Goal: Use online tool/utility: Utilize a website feature to perform a specific function

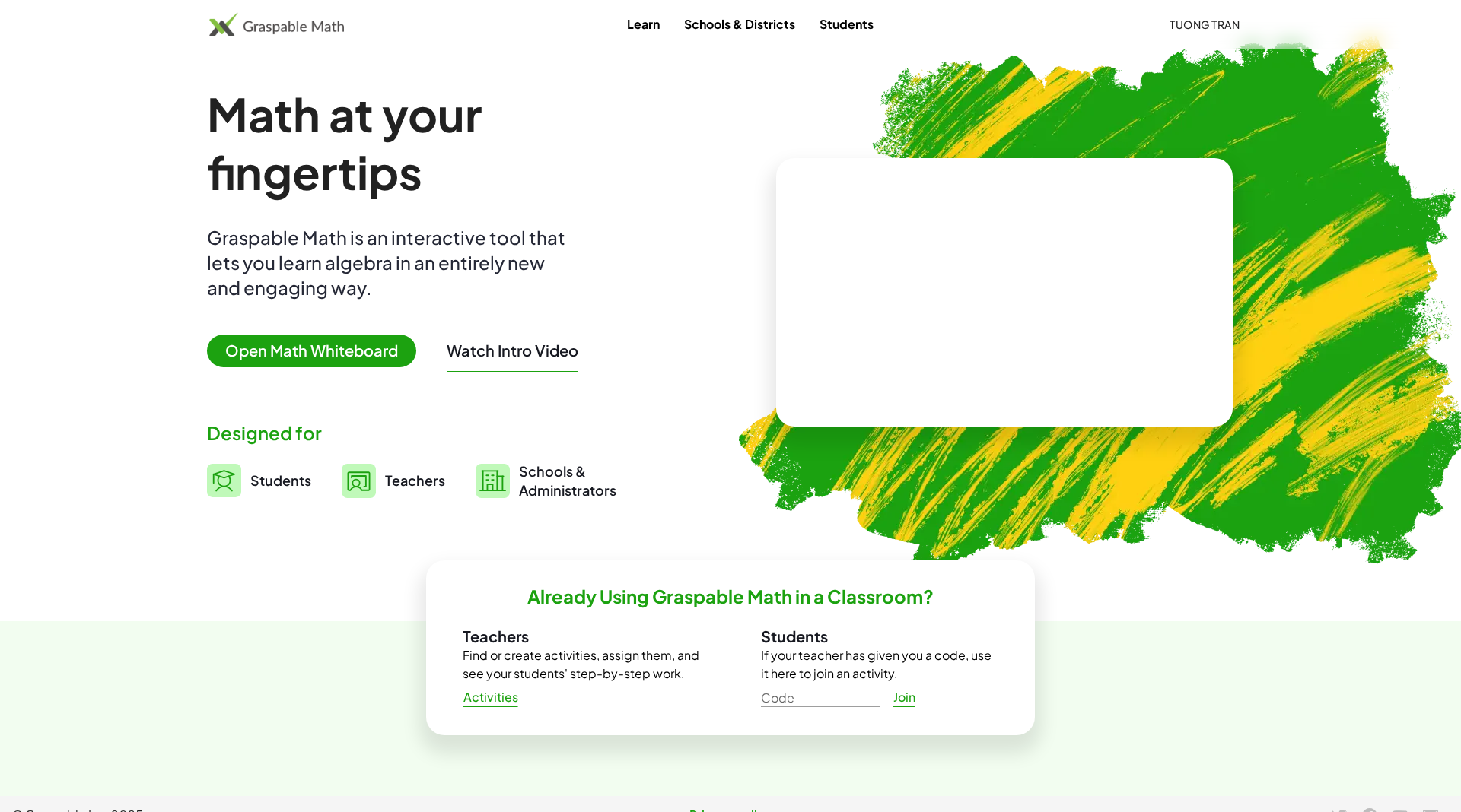
click at [103, 418] on main "Math at your fingertips Graspable Math is an interactive tool that lets you lea…" at bounding box center [730, 398] width 1461 height 796
click at [146, 459] on main "Math at your fingertips Graspable Math is an interactive tool that lets you lea…" at bounding box center [730, 292] width 1169 height 415
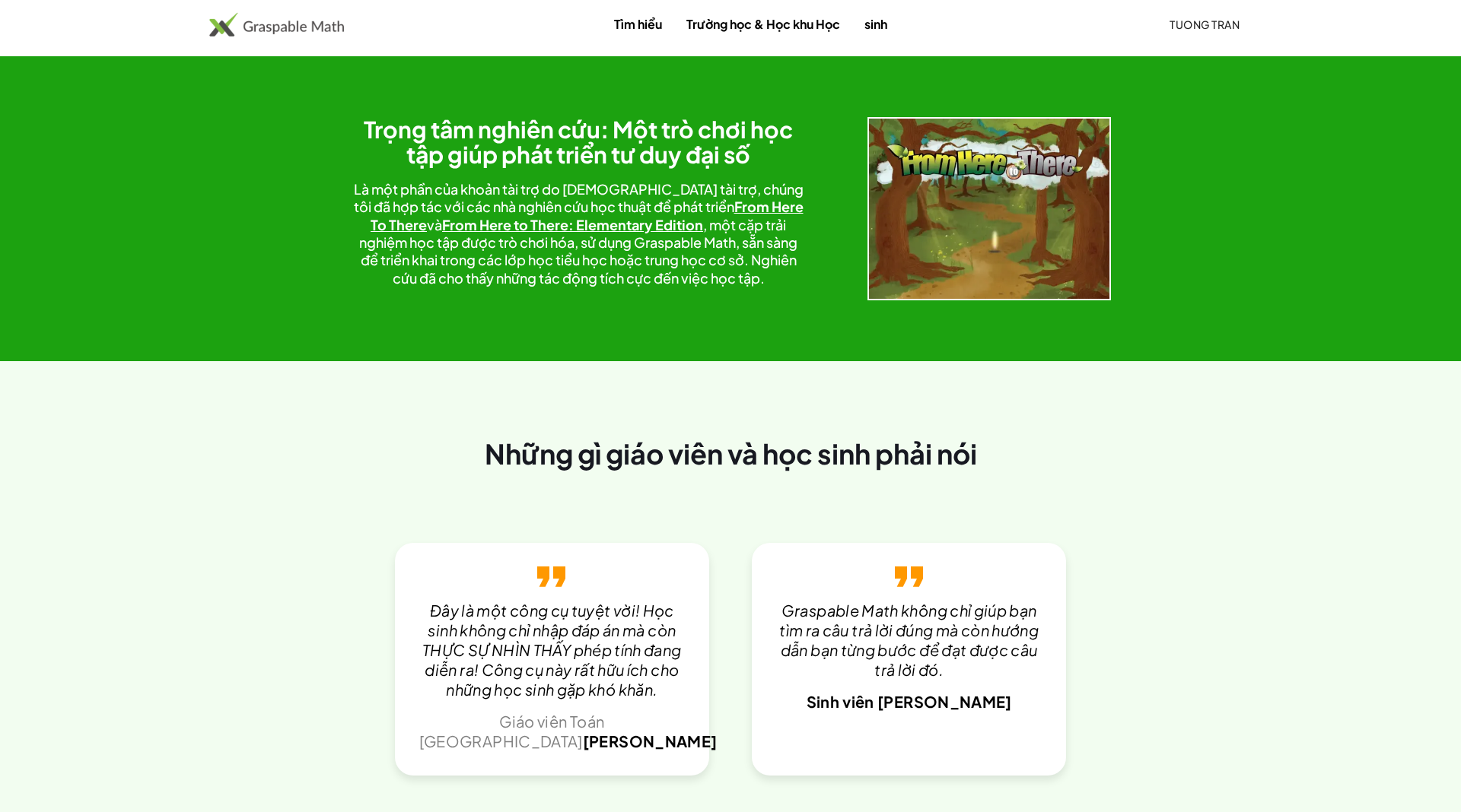
scroll to position [2630, 0]
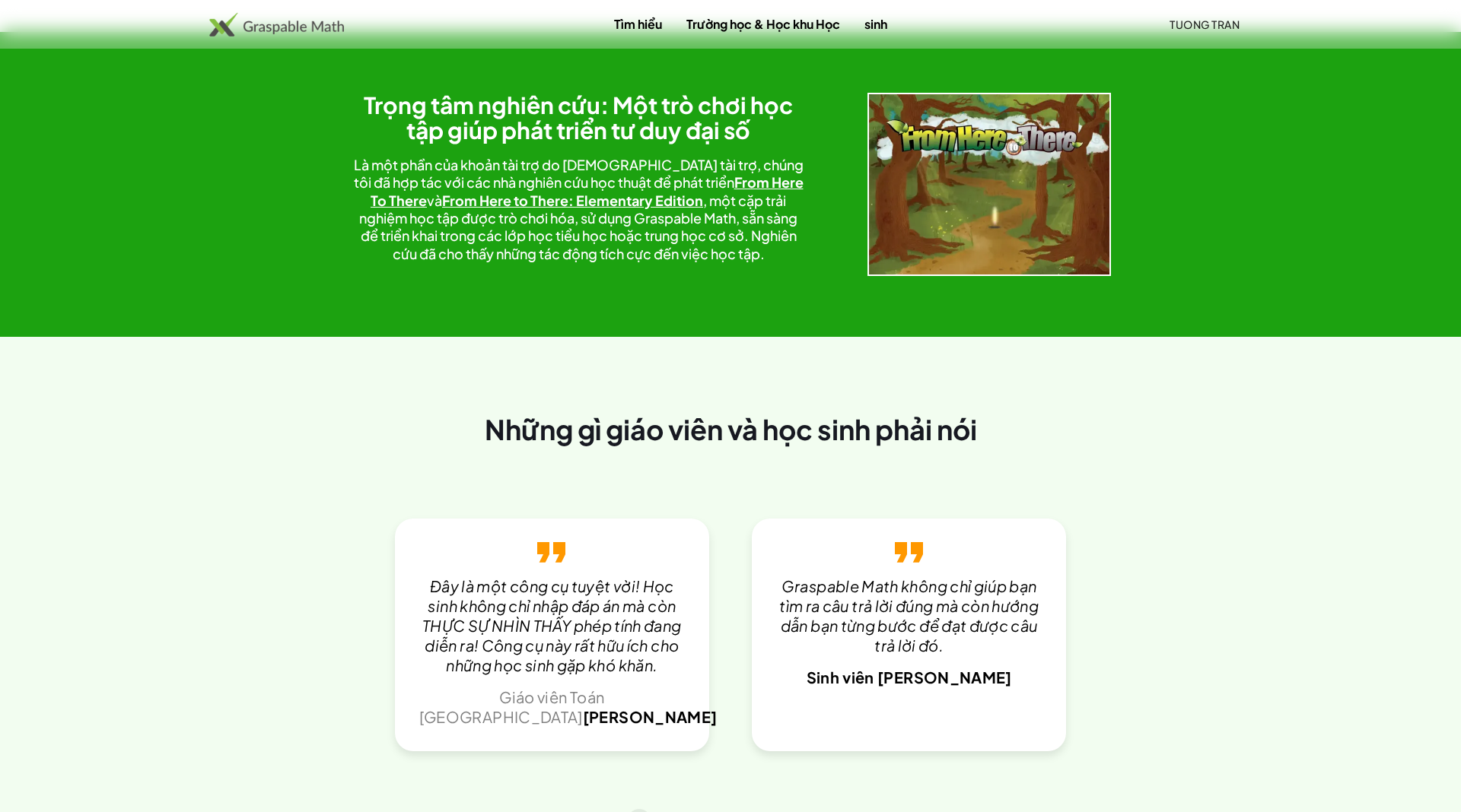
click at [675, 811] on icon "Slide Carousel 2 trong số 6" at bounding box center [676, 821] width 12 height 12
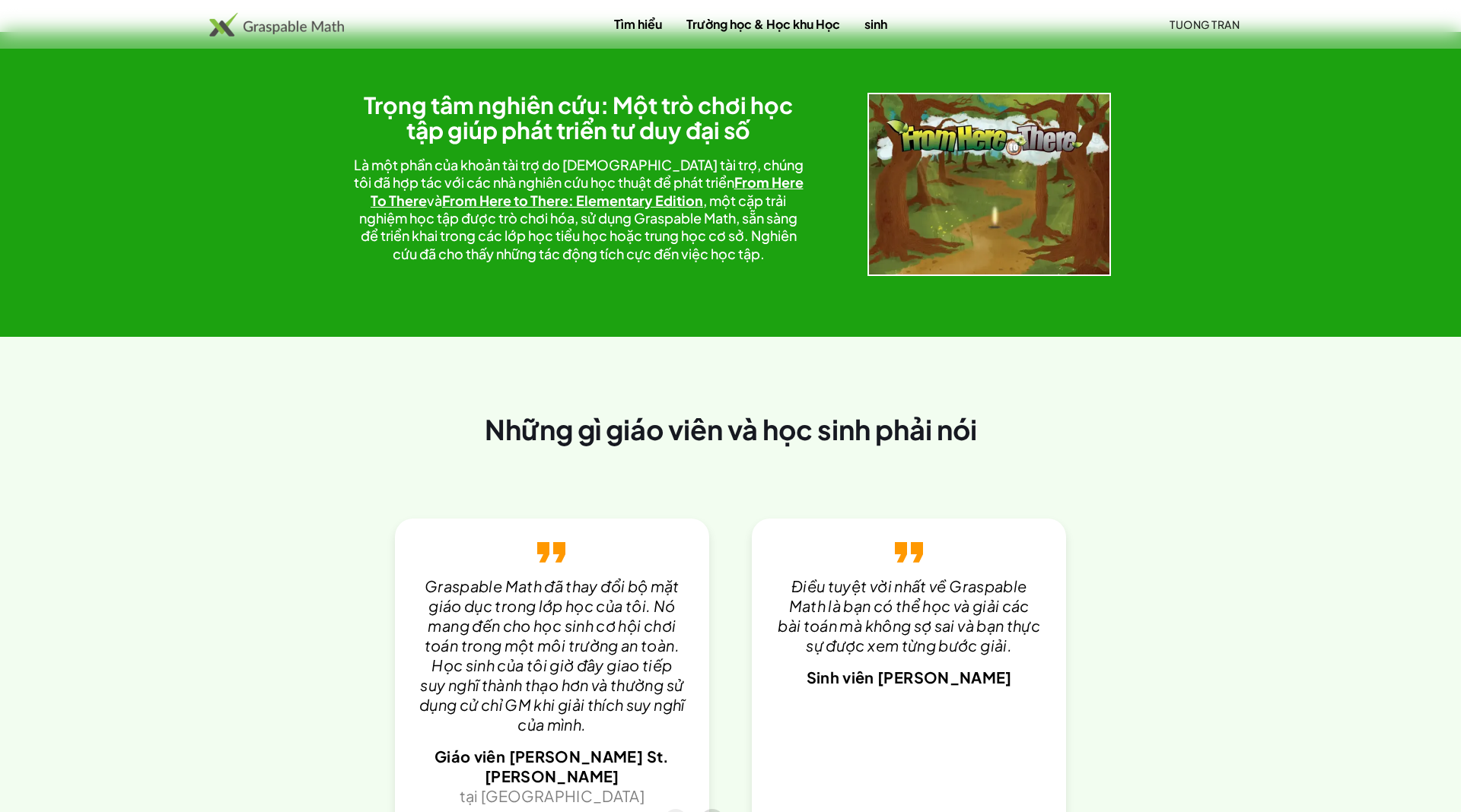
click at [712, 811] on icon "Slide Carousel 3/6" at bounding box center [712, 821] width 12 height 12
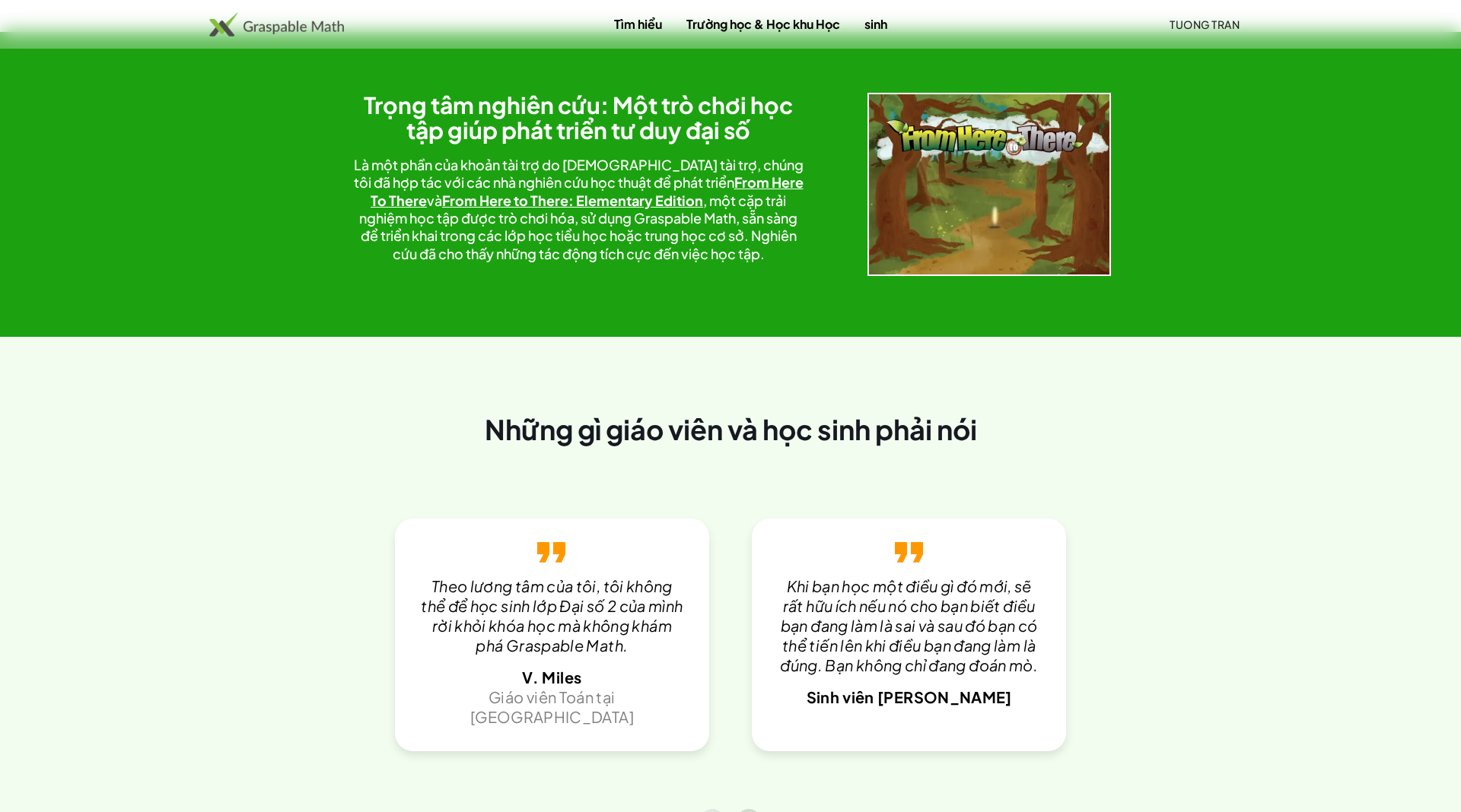
click at [740, 809] on button "Slide Carousel 4/6" at bounding box center [748, 821] width 25 height 25
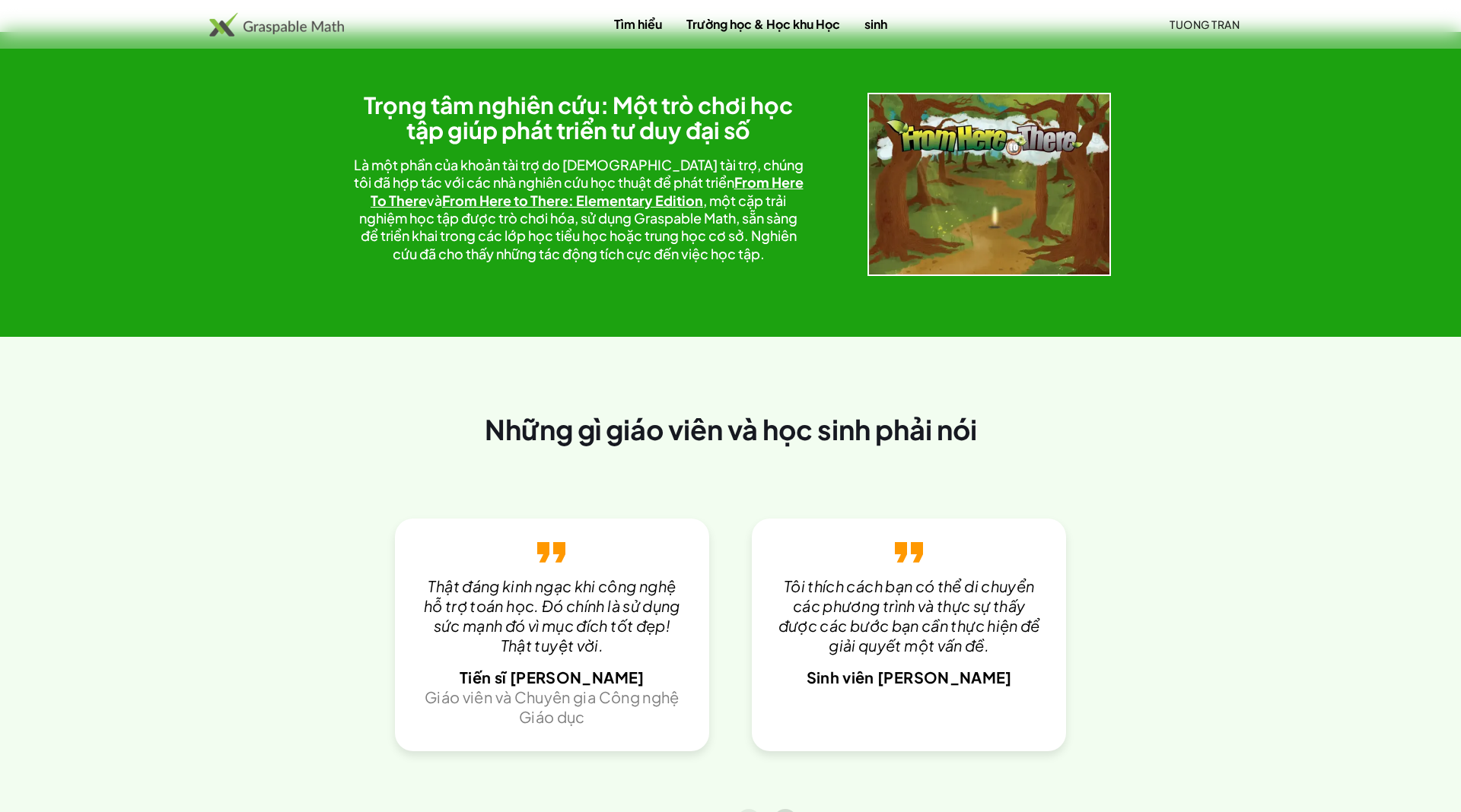
click at [777, 809] on button "Slide Carousel 5/6" at bounding box center [785, 821] width 25 height 25
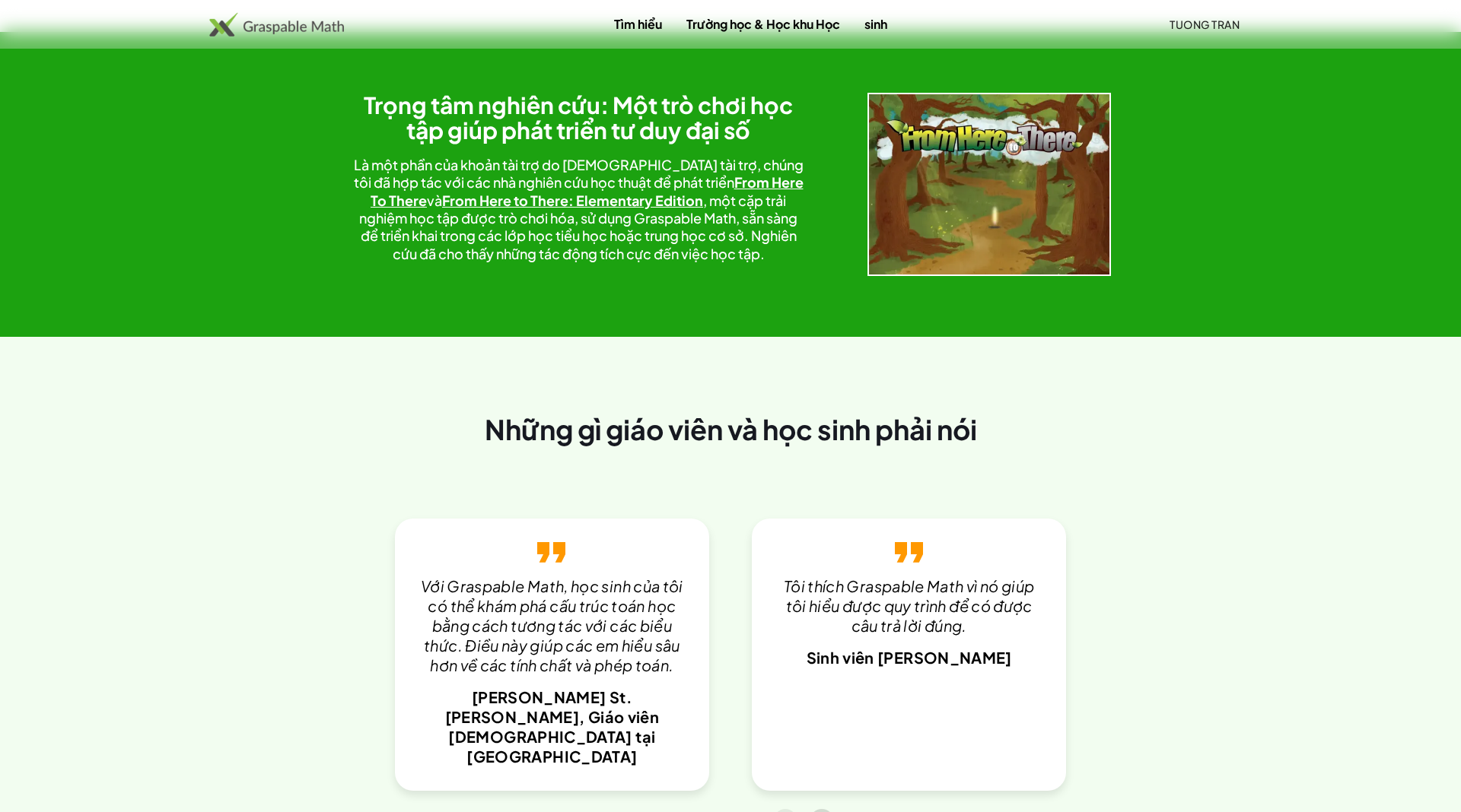
click at [811, 809] on button "Slide Carousel 6/6" at bounding box center [821, 821] width 25 height 25
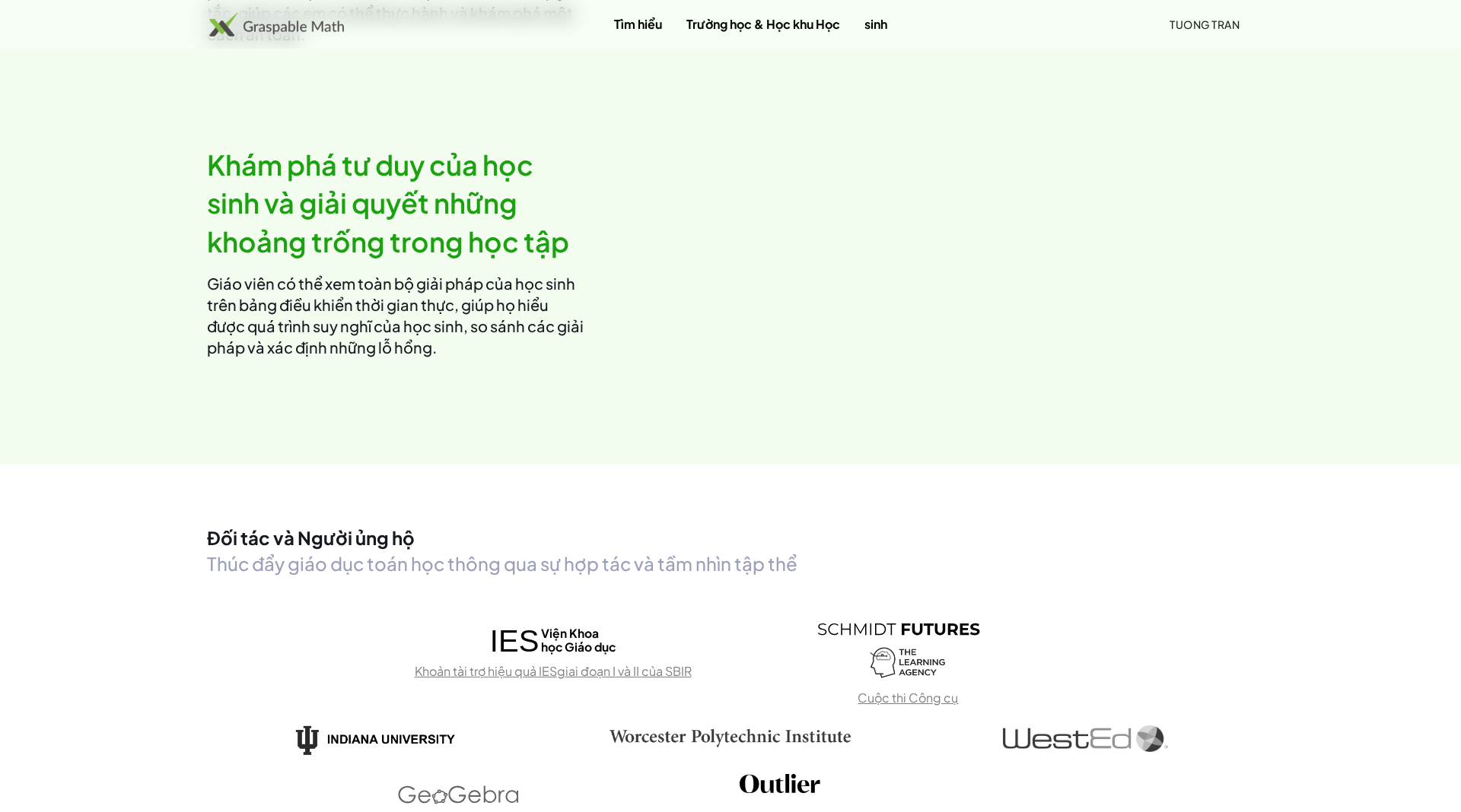
scroll to position [0, 0]
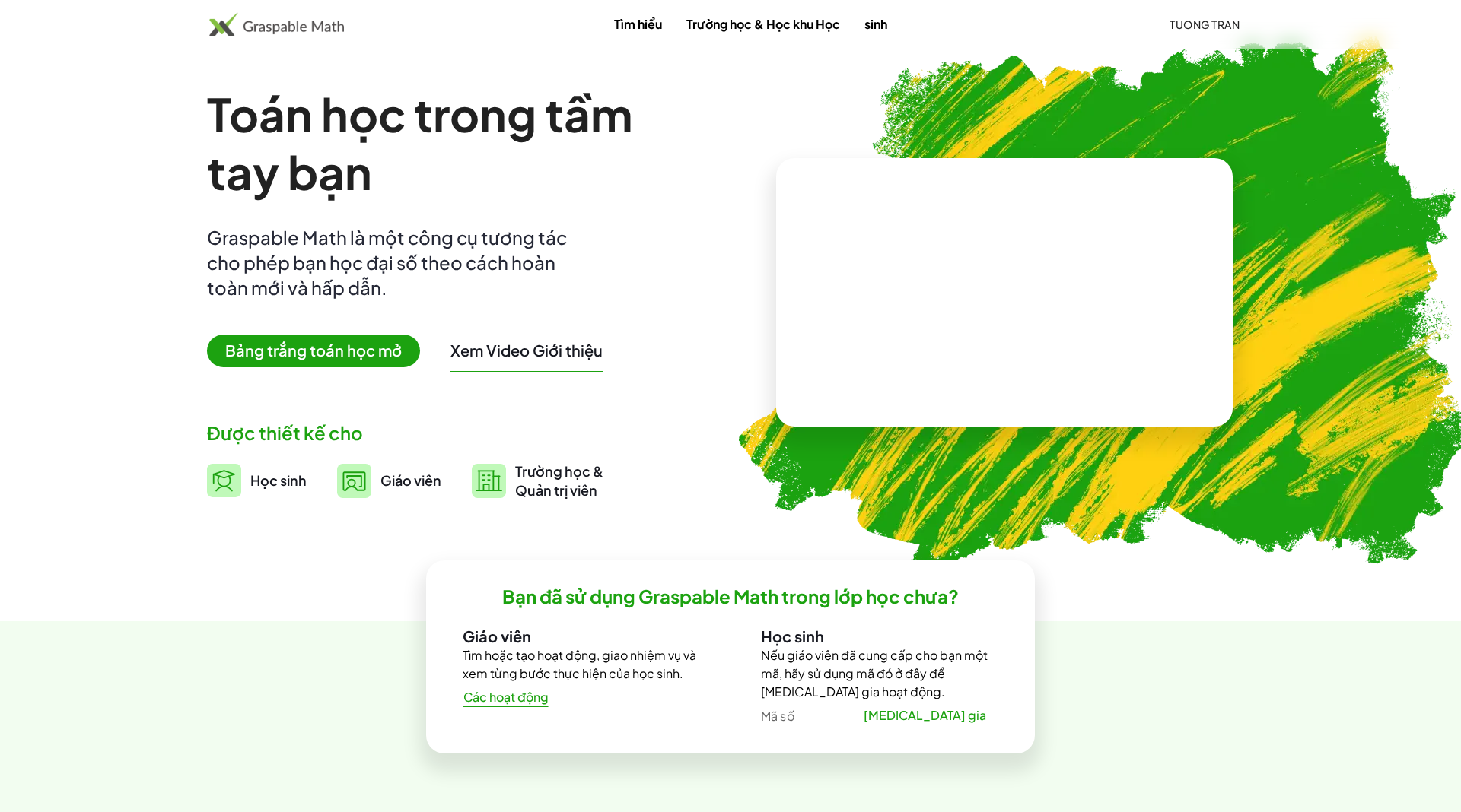
click at [309, 350] on font "Bảng trắng toán học mở" at bounding box center [313, 349] width 177 height 19
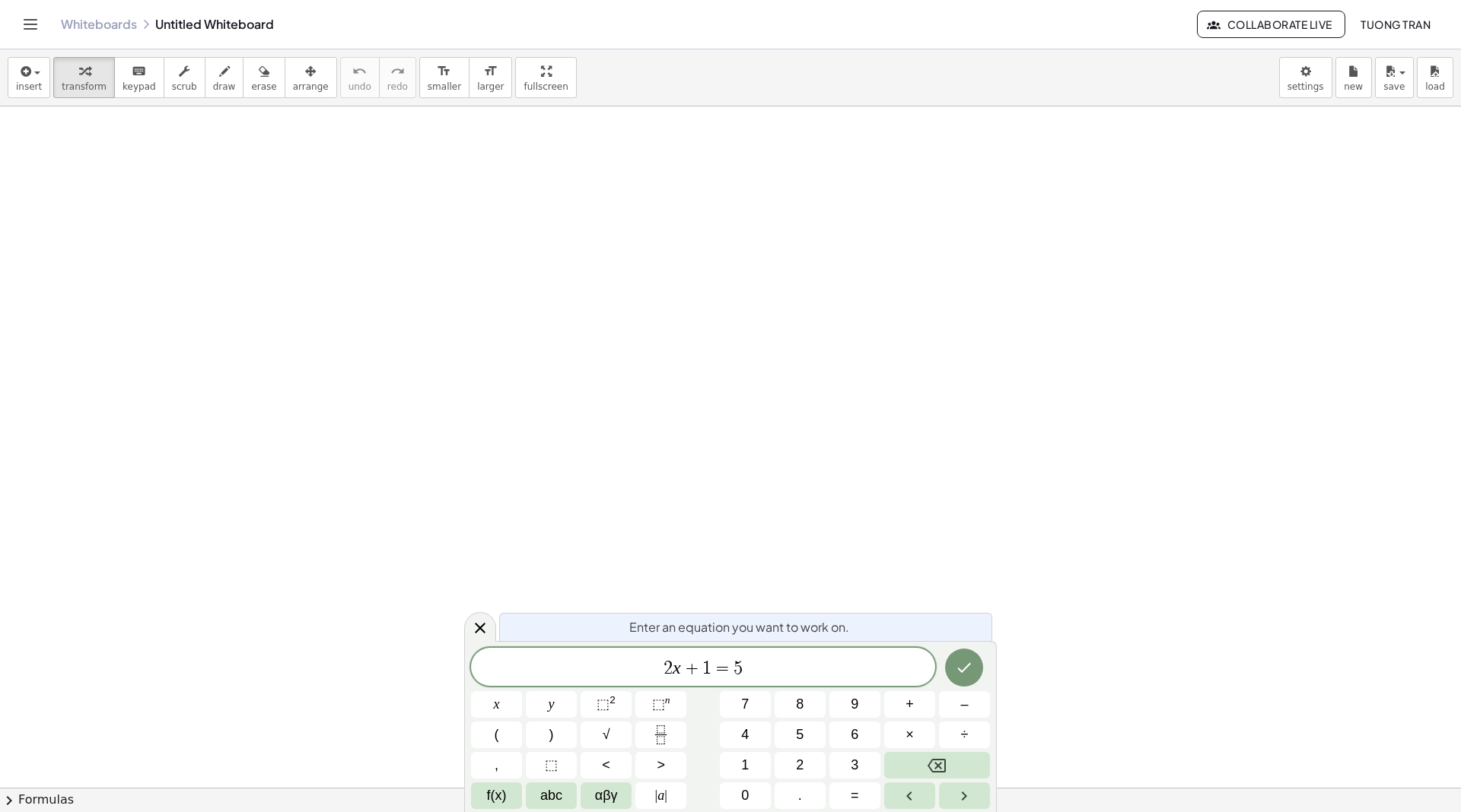
click at [700, 675] on span "+" at bounding box center [692, 668] width 22 height 19
drag, startPoint x: 740, startPoint y: 668, endPoint x: 639, endPoint y: 668, distance: 101.0
click at [763, 670] on span "3 + 4 ​" at bounding box center [703, 669] width 464 height 22
click at [758, 671] on span "3 + 4 ​" at bounding box center [703, 669] width 464 height 22
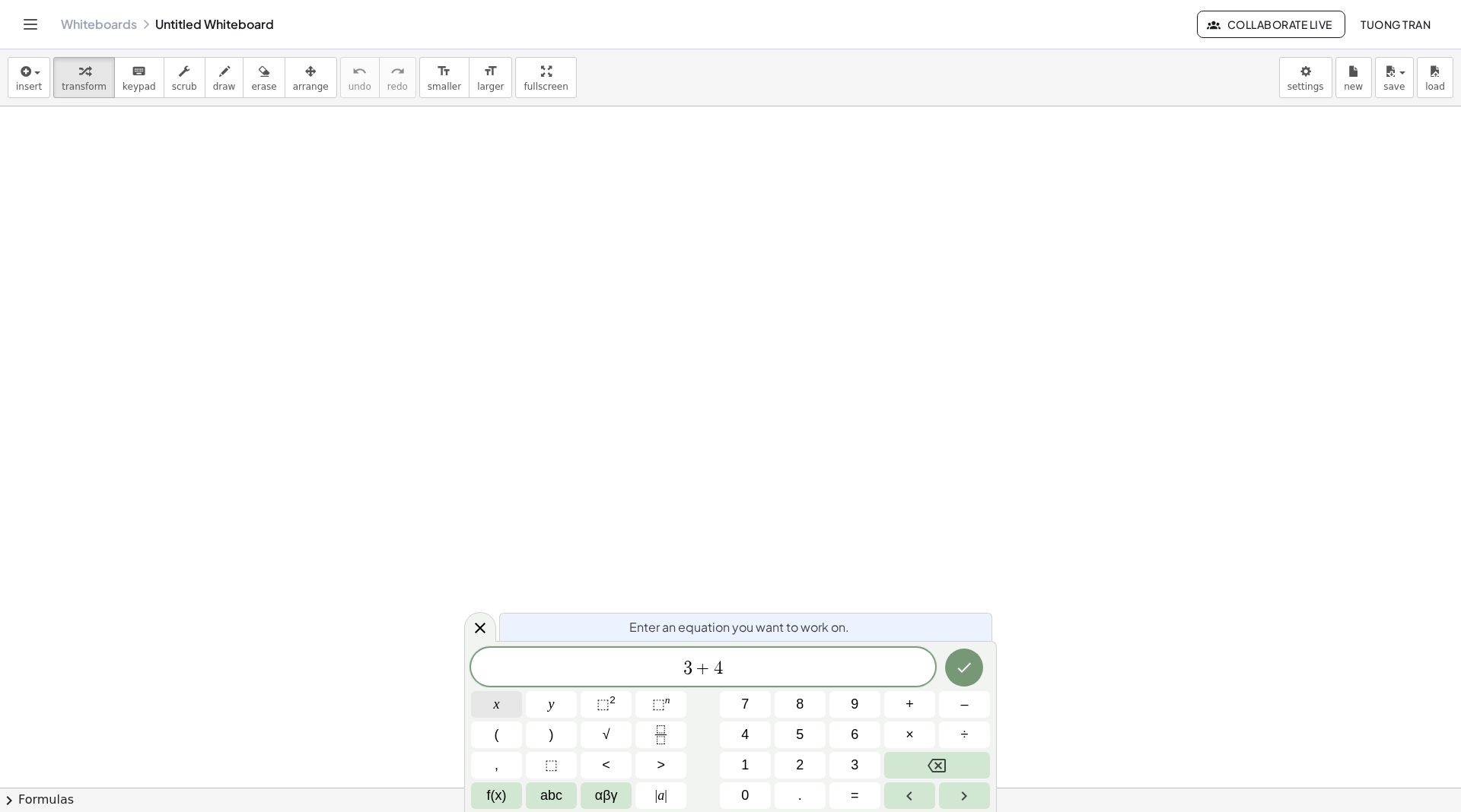
click at [499, 698] on button "x" at bounding box center [496, 704] width 51 height 26
click at [954, 668] on button "Done" at bounding box center [964, 667] width 38 height 38
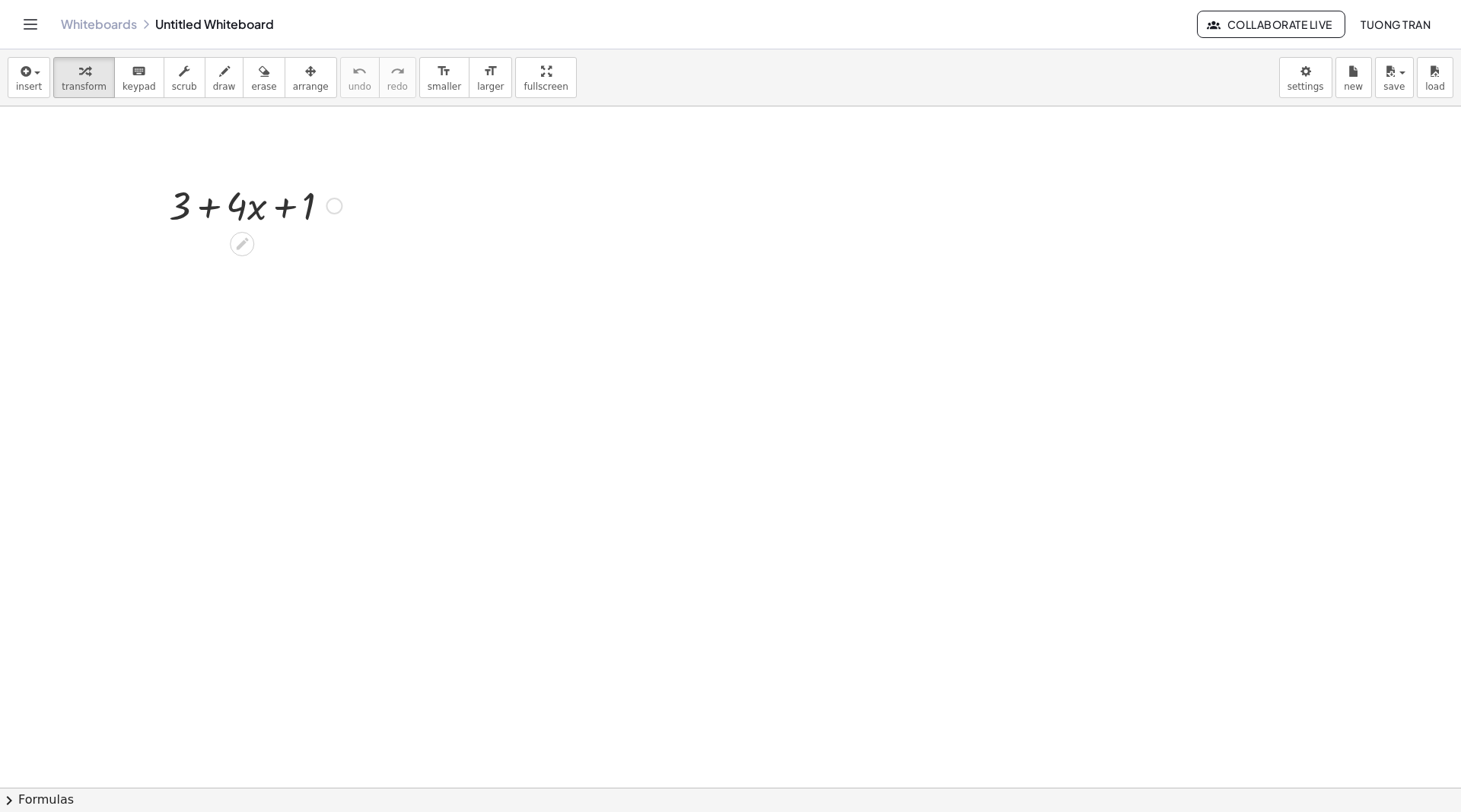
click at [208, 210] on div at bounding box center [254, 204] width 187 height 52
drag, startPoint x: 186, startPoint y: 205, endPoint x: 282, endPoint y: 208, distance: 96.0
click at [282, 208] on div at bounding box center [254, 204] width 187 height 52
click at [299, 255] on div at bounding box center [254, 256] width 187 height 52
drag, startPoint x: 281, startPoint y: 310, endPoint x: 208, endPoint y: 312, distance: 73.0
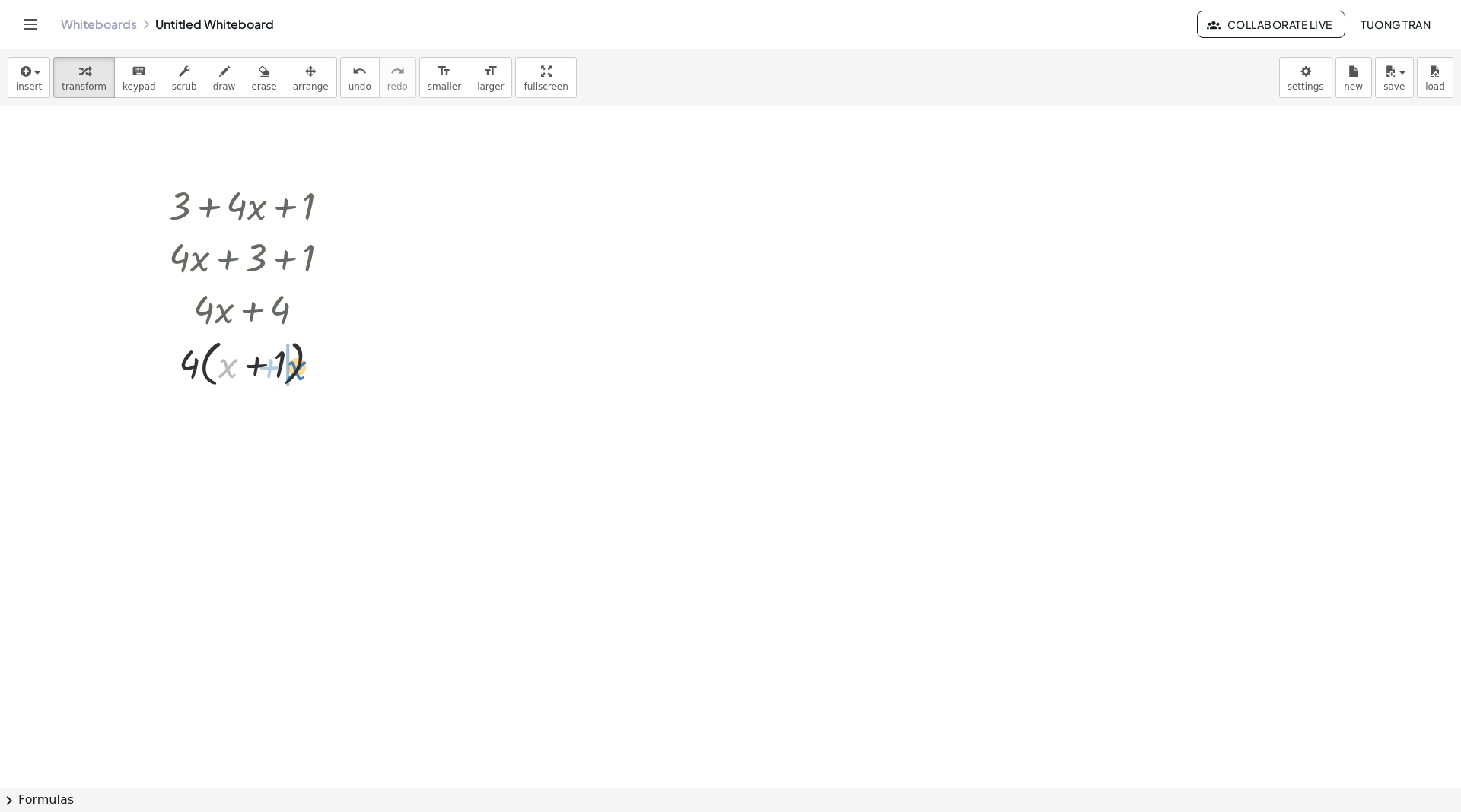
drag, startPoint x: 225, startPoint y: 360, endPoint x: 293, endPoint y: 362, distance: 68.0
click at [293, 362] on div at bounding box center [254, 362] width 187 height 58
drag, startPoint x: 187, startPoint y: 419, endPoint x: 215, endPoint y: 417, distance: 28.1
click at [215, 417] on div at bounding box center [254, 420] width 187 height 58
click at [209, 475] on div at bounding box center [254, 474] width 187 height 52
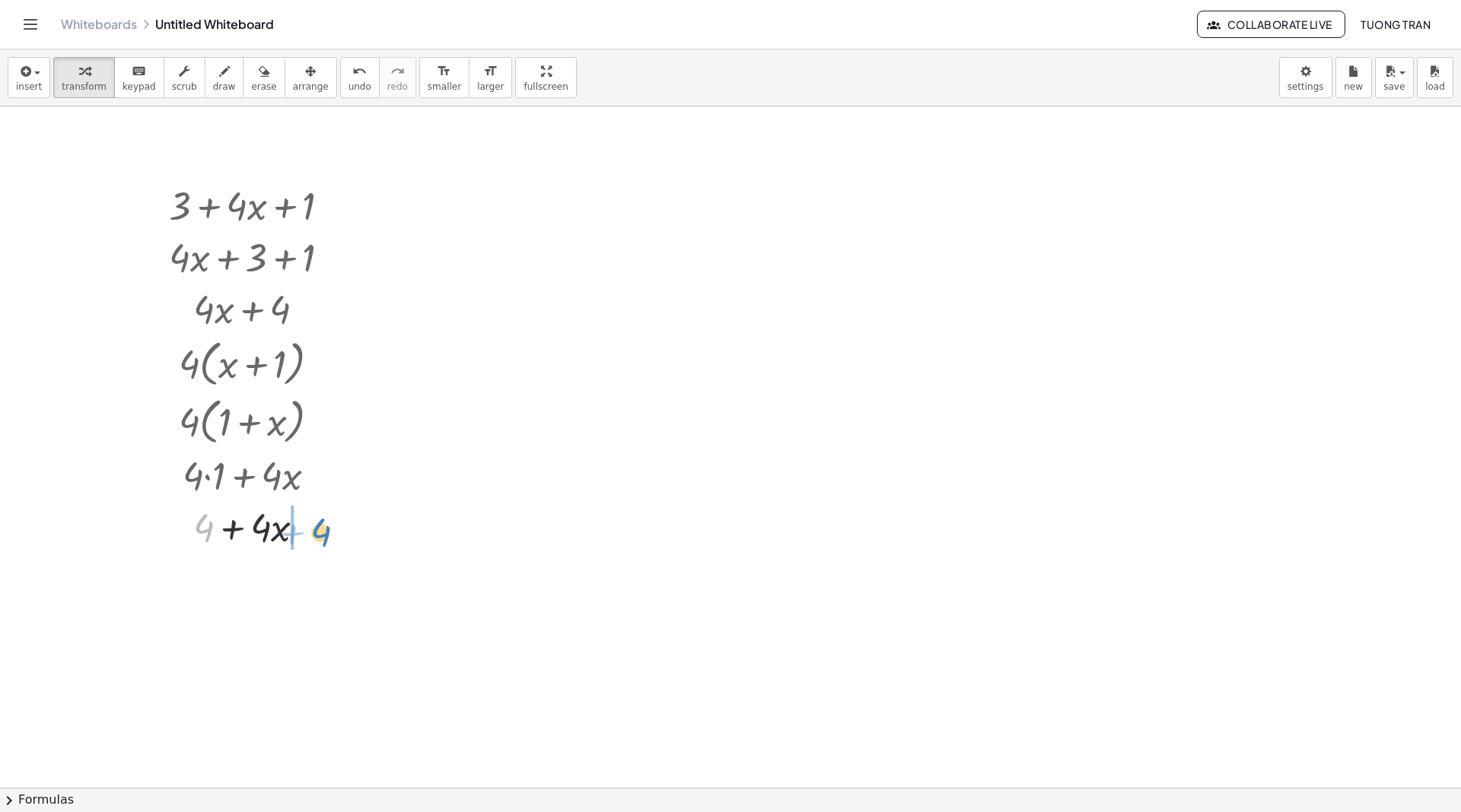
drag, startPoint x: 206, startPoint y: 523, endPoint x: 325, endPoint y: 527, distance: 119.1
click at [325, 527] on div at bounding box center [254, 526] width 187 height 52
click at [356, 78] on button "undo undo" at bounding box center [360, 77] width 39 height 41
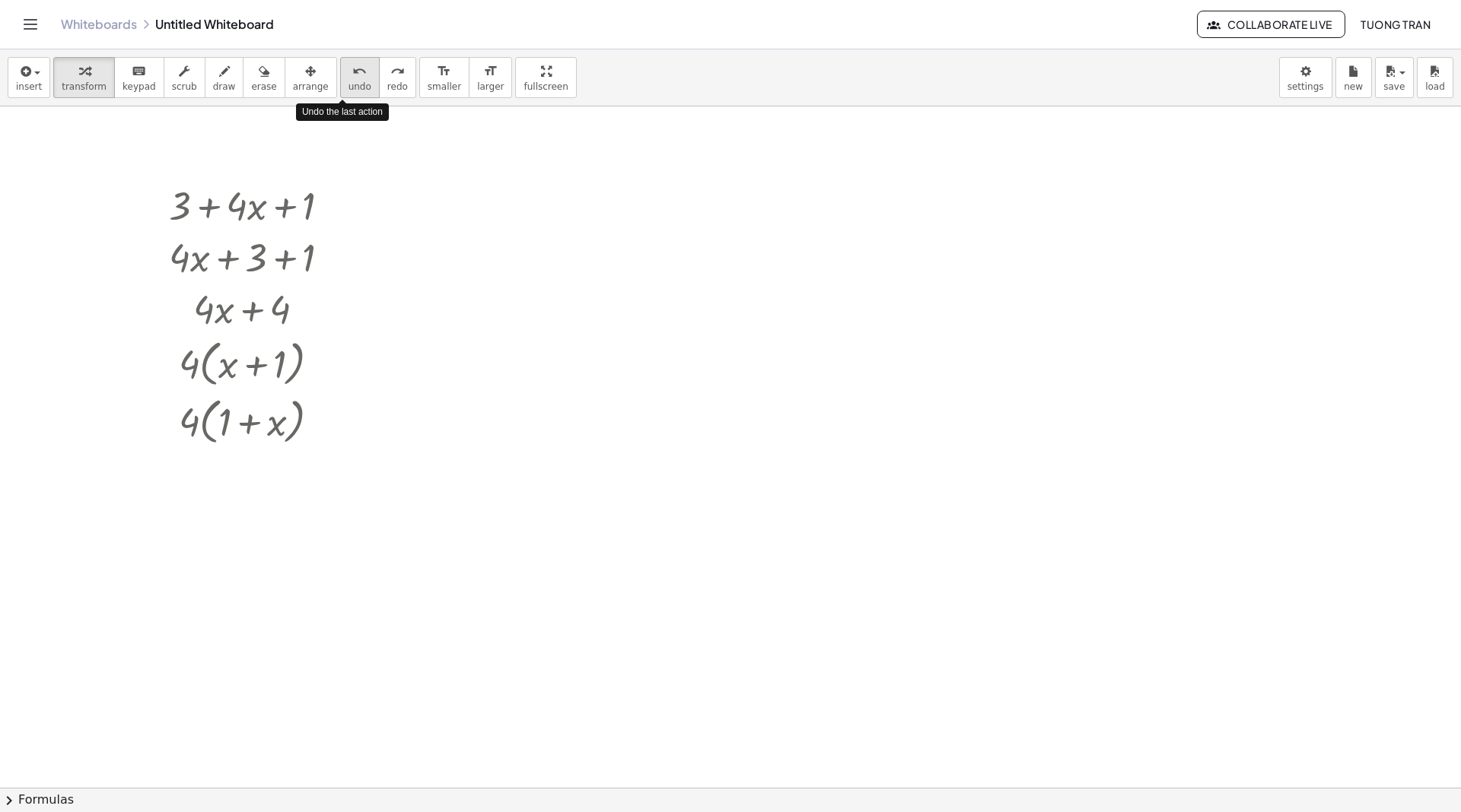
click at [356, 78] on button "undo undo" at bounding box center [360, 77] width 39 height 41
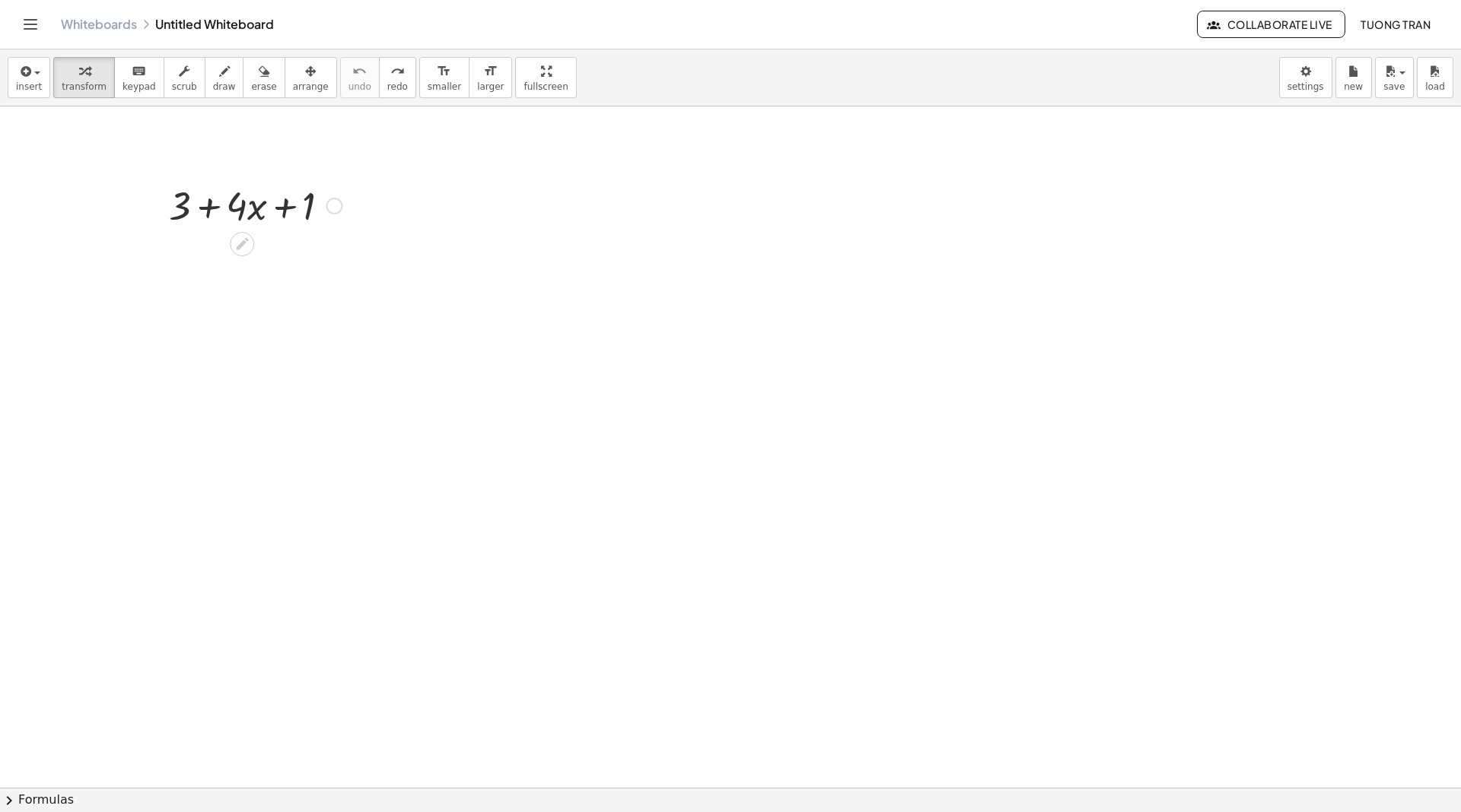
click at [208, 206] on div at bounding box center [254, 204] width 187 height 52
